Goal: Find specific page/section: Find specific page/section

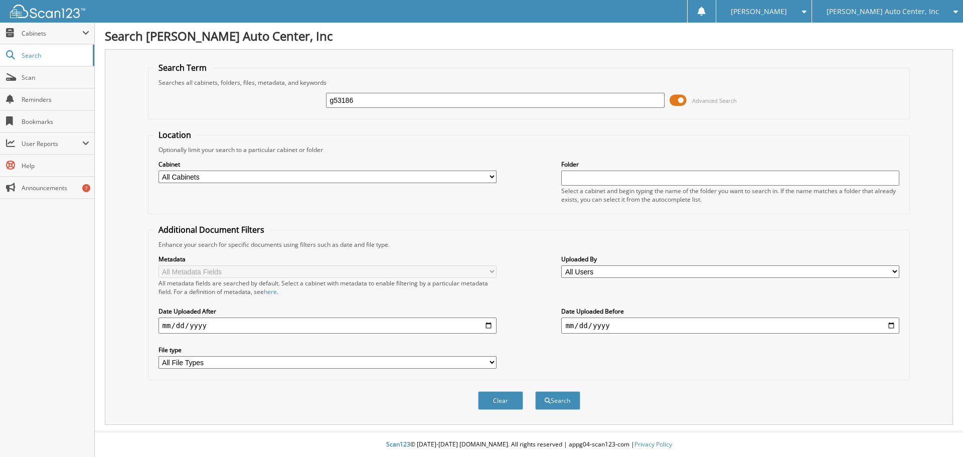
type input "g53186"
click at [535, 391] on button "Search" at bounding box center [557, 400] width 45 height 19
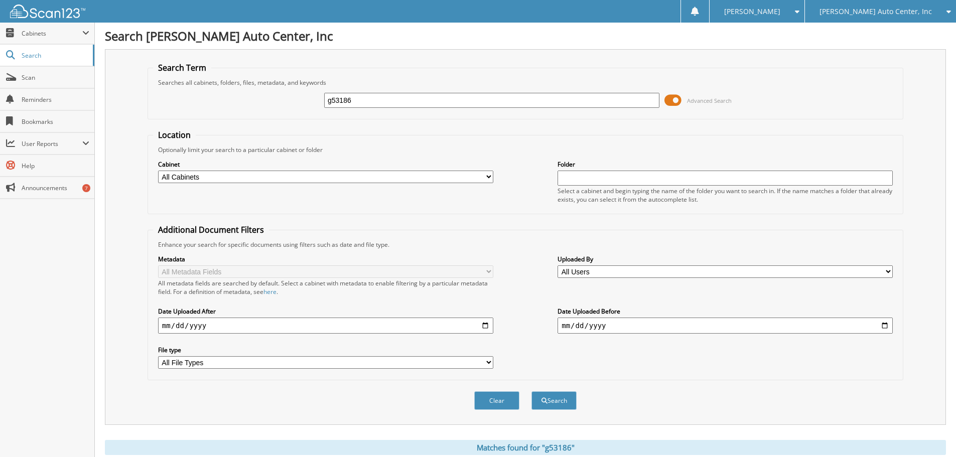
click at [676, 100] on span at bounding box center [672, 100] width 17 height 15
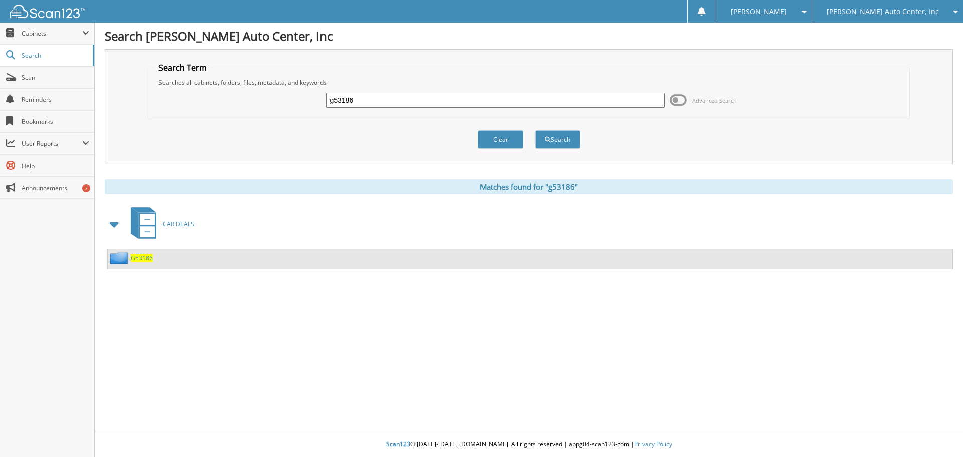
click at [147, 259] on span "G53186" at bounding box center [142, 258] width 22 height 9
